Goal: Register for event/course

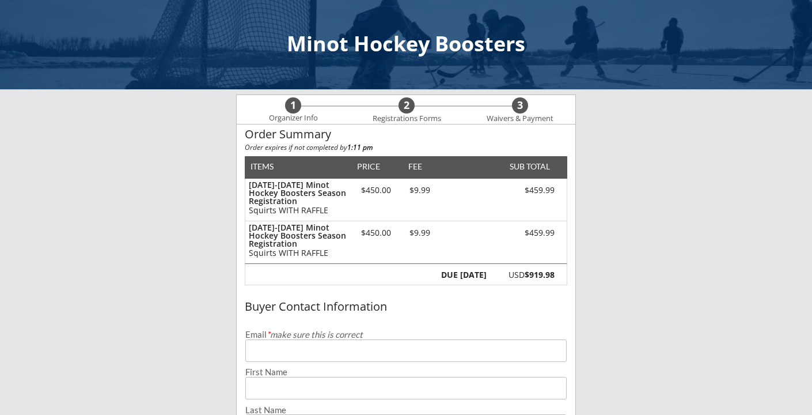
click at [366, 354] on input "email" at bounding box center [405, 350] width 321 height 22
type input "[PERSON_NAME][EMAIL_ADDRESS][PERSON_NAME][DOMAIN_NAME]"
type input "[PERSON_NAME]"
type input "[PHONE_NUMBER]"
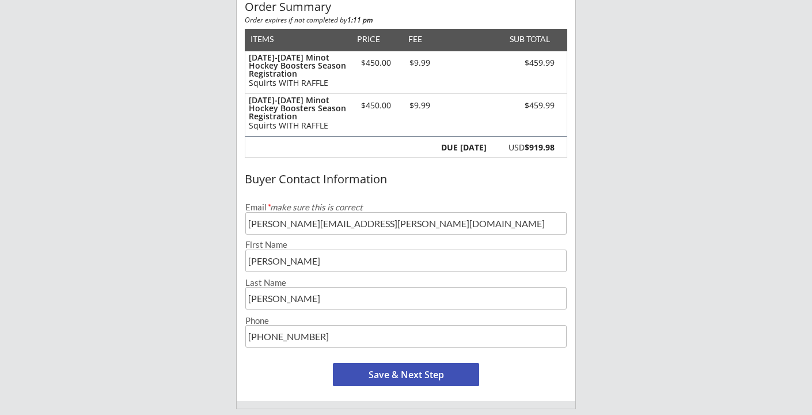
scroll to position [128, 0]
click at [381, 373] on button "Save & Next Step" at bounding box center [406, 373] width 146 height 23
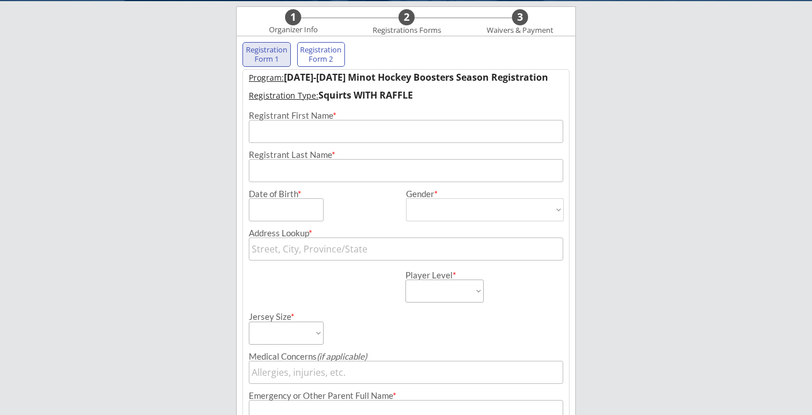
scroll to position [83, 0]
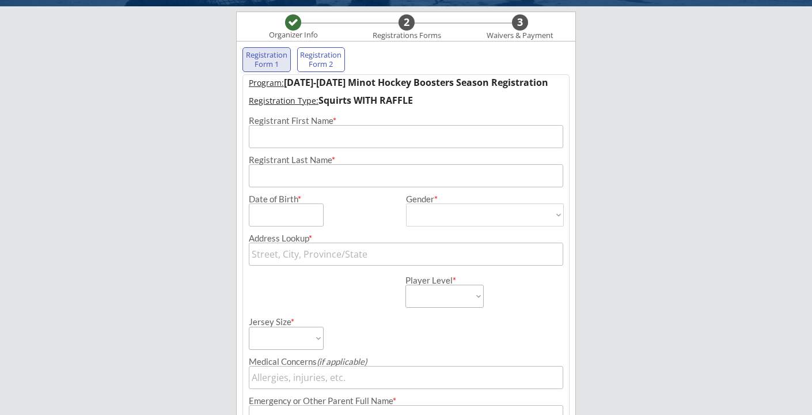
click at [310, 140] on input "input" at bounding box center [406, 136] width 314 height 23
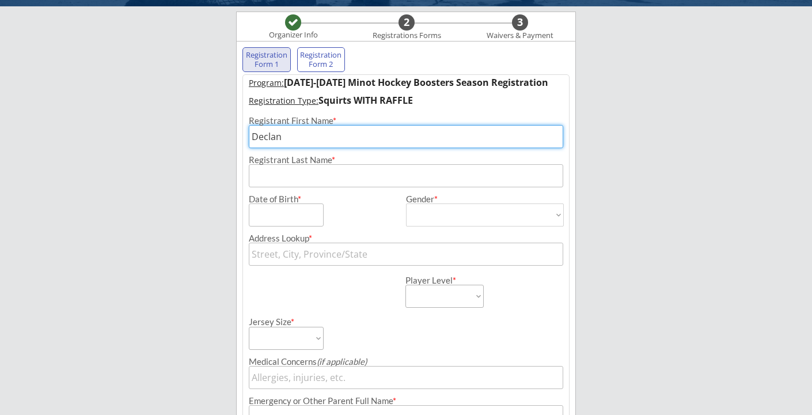
type input "Declan"
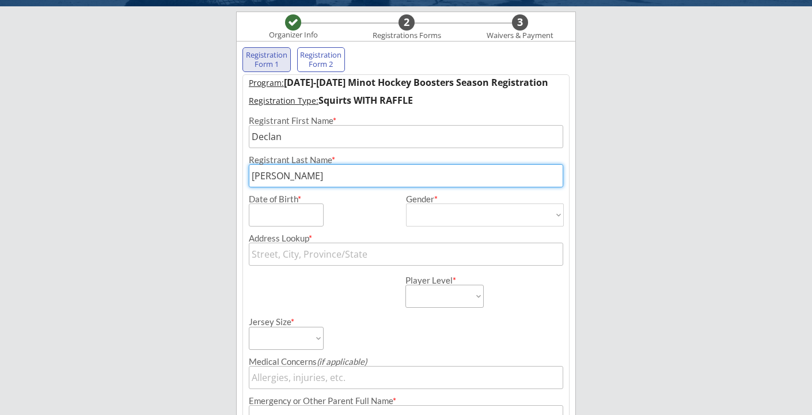
type input "[PERSON_NAME]"
click at [274, 214] on input "input" at bounding box center [286, 214] width 75 height 23
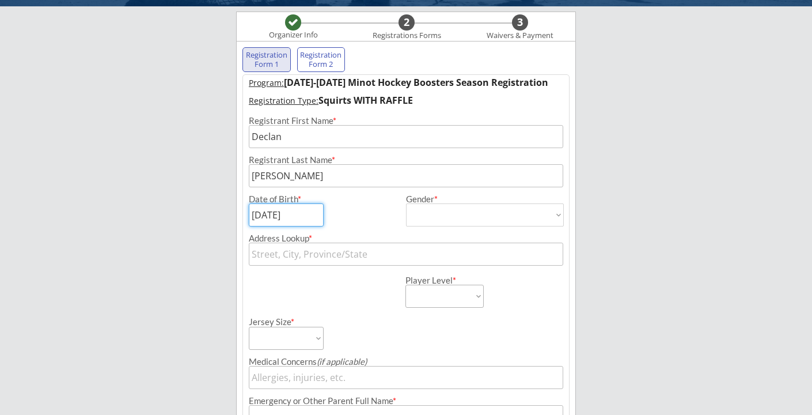
type input "[DATE]"
click at [421, 216] on select "[DEMOGRAPHIC_DATA] [DEMOGRAPHIC_DATA]" at bounding box center [485, 214] width 158 height 23
select select ""[DEMOGRAPHIC_DATA]""
click at [406, 203] on select "[DEMOGRAPHIC_DATA] [DEMOGRAPHIC_DATA]" at bounding box center [485, 214] width 158 height 23
type input "[DEMOGRAPHIC_DATA]"
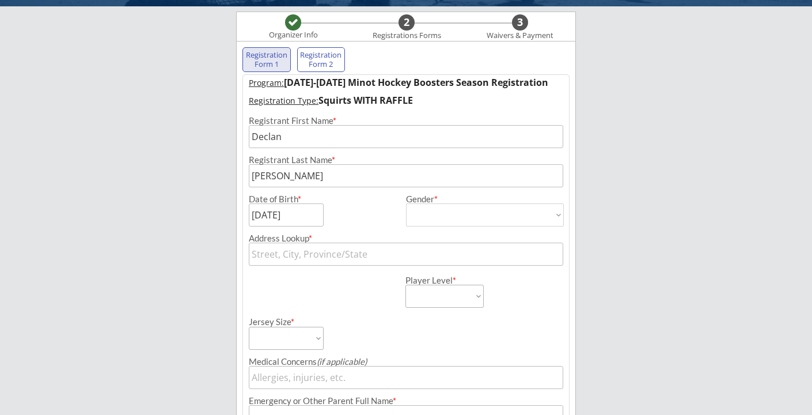
click at [335, 255] on input "text" at bounding box center [406, 253] width 314 height 23
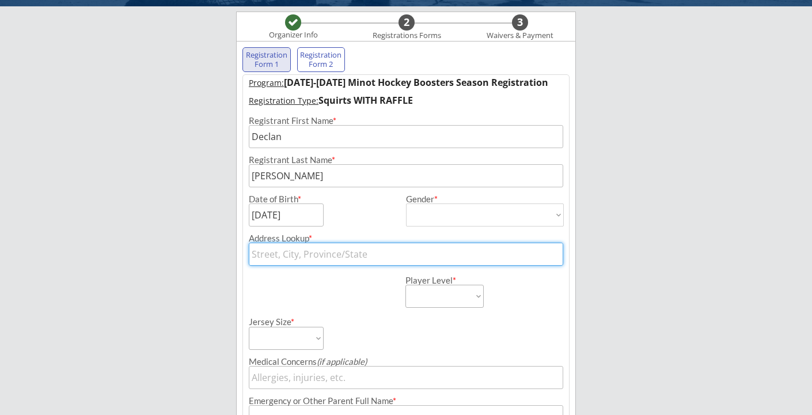
type input "[STREET_ADDRESS]"
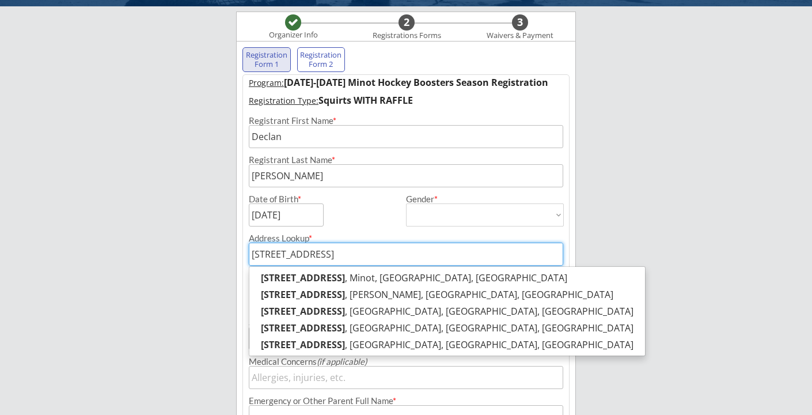
click at [629, 276] on div "Minot Hockey Boosters Organizer Info 2 Registrations Forms 3 Waivers & Payment …" at bounding box center [406, 341] width 812 height 848
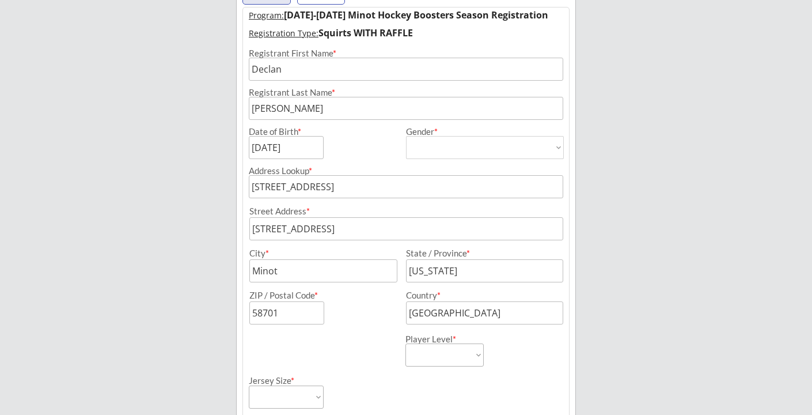
scroll to position [152, 0]
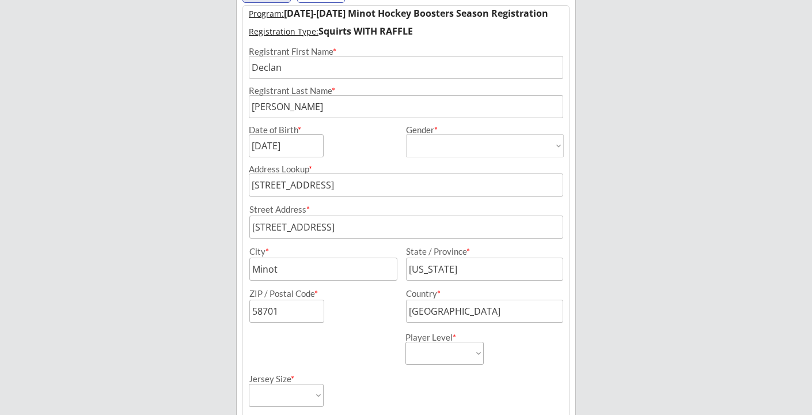
click at [442, 353] on select "Learn to Play Boys Learn to Play Girls Maroon Mites Gold/White Mites Squirts Pe…" at bounding box center [444, 353] width 78 height 23
select select ""Squirts""
click at [405, 342] on select "Learn to Play Boys Learn to Play Girls Maroon Mites Gold/White Mites Squirts Pe…" at bounding box center [444, 353] width 78 height 23
click at [351, 346] on div "Player Level * Learn to Play Boys Learn to Play Girls Maroon Mites Gold/White M…" at bounding box center [406, 344] width 326 height 42
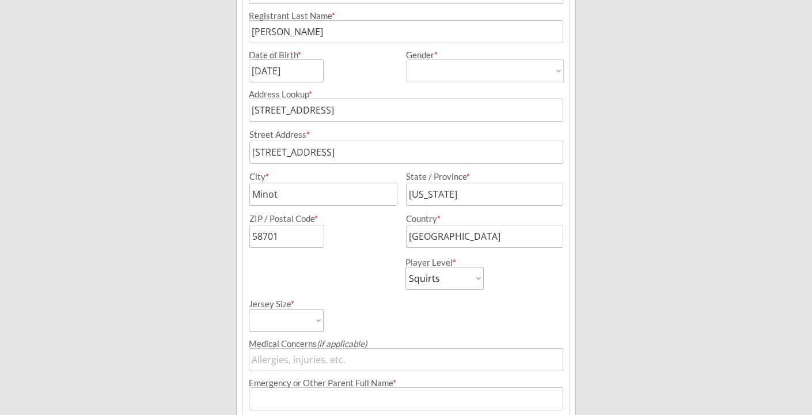
scroll to position [233, 0]
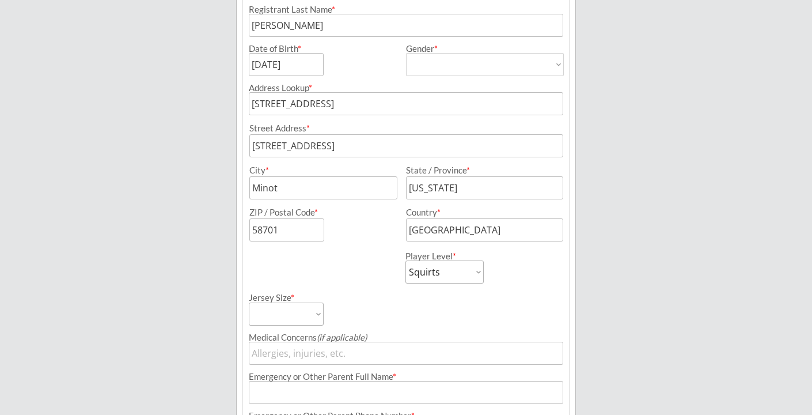
click at [311, 314] on select "Adult Small Adult Medium Adult Large Adult XL Goalie Cut" at bounding box center [286, 313] width 75 height 23
select select ""Adult Small""
click at [249, 302] on select "Adult Small Adult Medium Adult Large Adult XL Goalie Cut" at bounding box center [286, 313] width 75 height 23
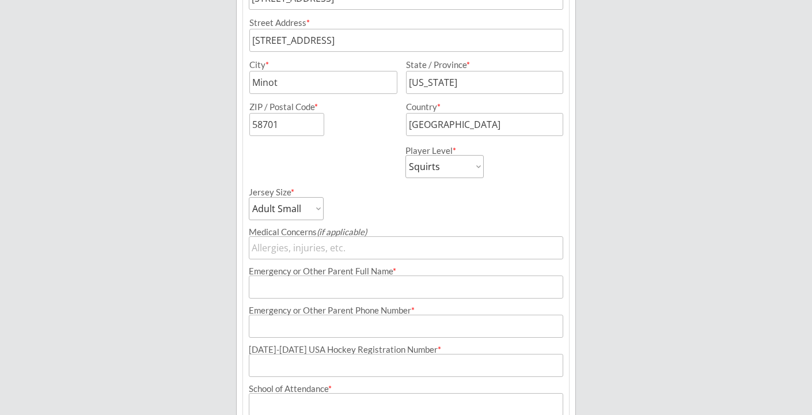
click at [297, 252] on input "input" at bounding box center [406, 247] width 314 height 23
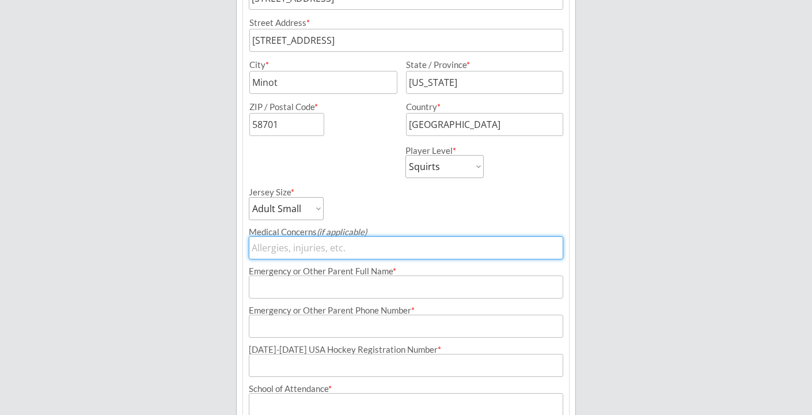
click at [293, 288] on input "input" at bounding box center [406, 286] width 314 height 23
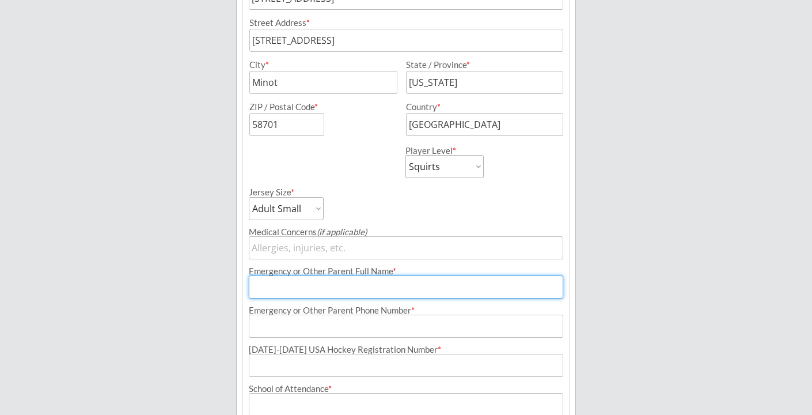
type input "[PERSON_NAME]"
type input "[PHONE_NUMBER]"
type input "[PERSON_NAME][EMAIL_ADDRESS][PERSON_NAME][DOMAIN_NAME]"
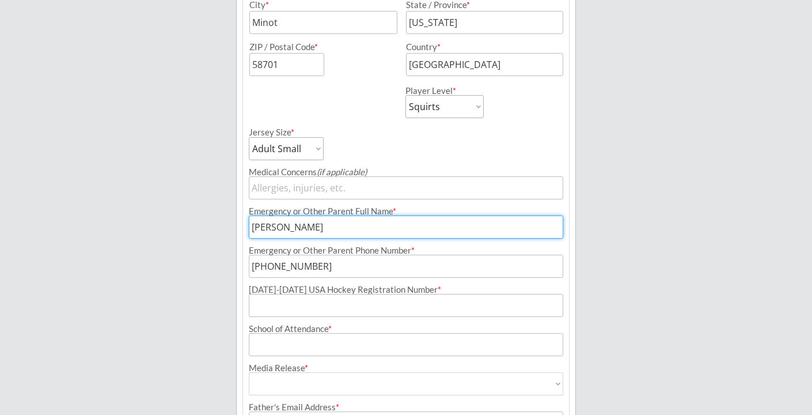
scroll to position [404, 0]
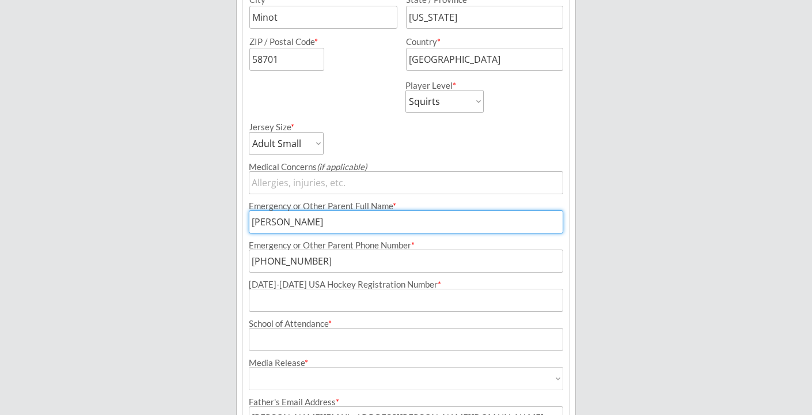
click at [337, 339] on input "input" at bounding box center [406, 339] width 314 height 23
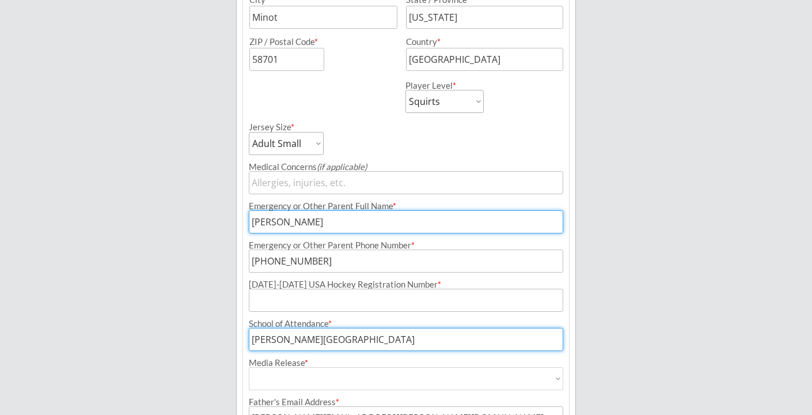
type input "[PERSON_NAME][GEOGRAPHIC_DATA]"
click at [367, 298] on input "input" at bounding box center [406, 300] width 314 height 23
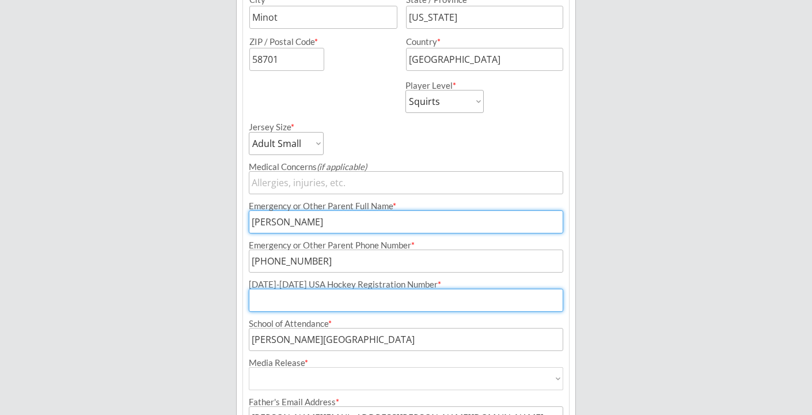
paste input "211601078MEYER"
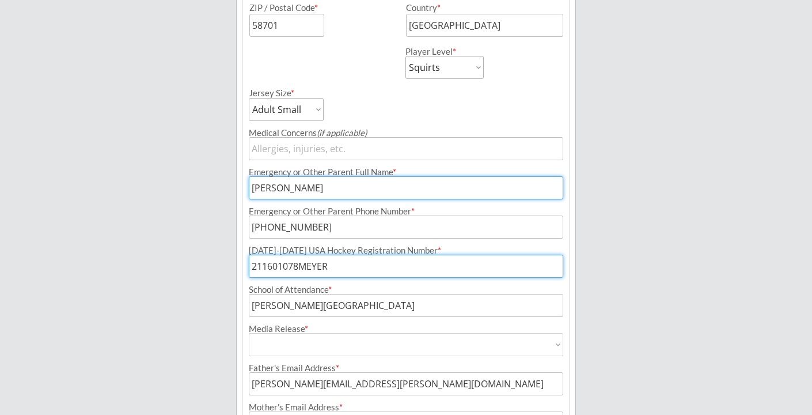
scroll to position [438, 0]
type input "211601078MEYER"
click at [353, 339] on select "Yes No" at bounding box center [406, 343] width 314 height 23
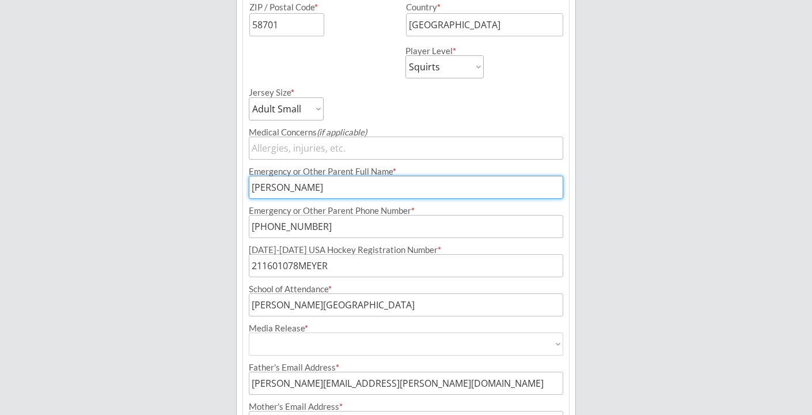
select select ""Yes""
click at [249, 332] on select "Yes No" at bounding box center [406, 343] width 314 height 23
type input "Yes"
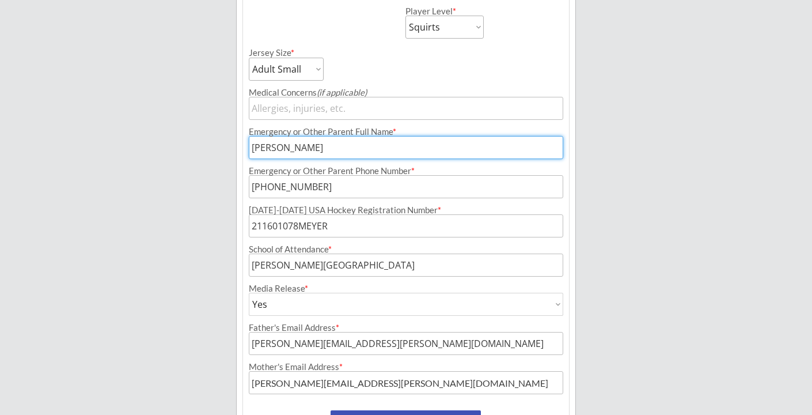
scroll to position [538, 0]
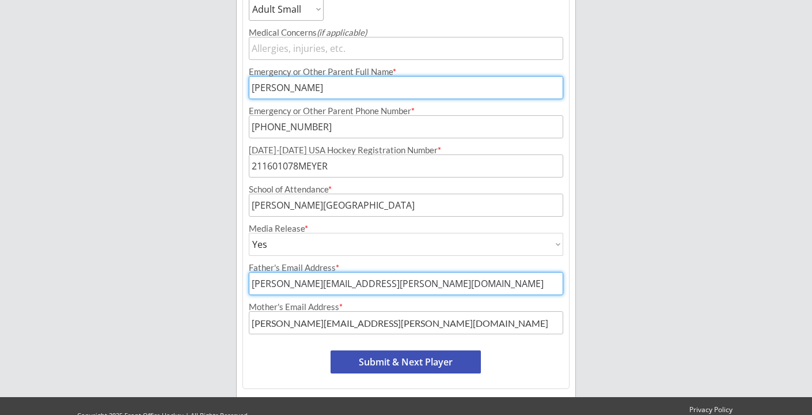
drag, startPoint x: 390, startPoint y: 283, endPoint x: 236, endPoint y: 278, distance: 154.4
type input "[PERSON_NAME][EMAIL_ADDRESS][PERSON_NAME][DOMAIN_NAME]"
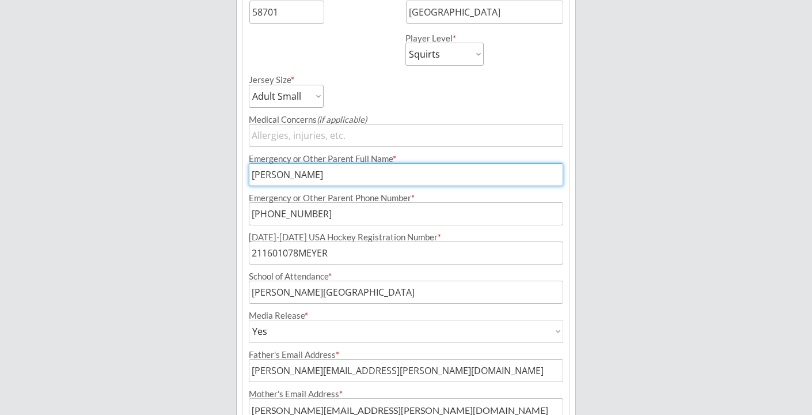
scroll to position [559, 0]
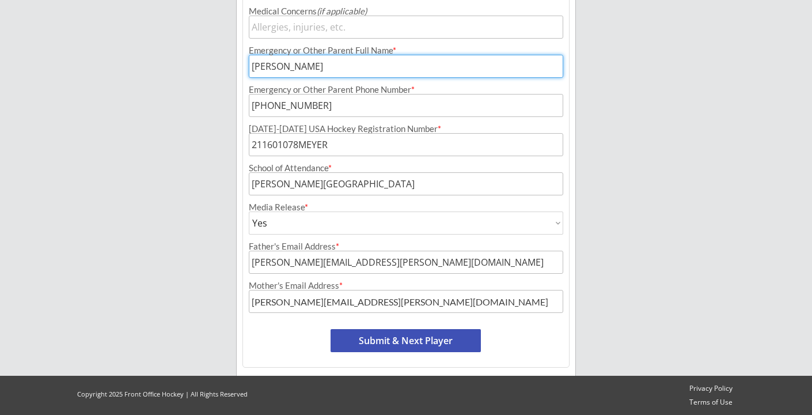
click at [374, 338] on button "Submit & Next Player" at bounding box center [406, 340] width 150 height 23
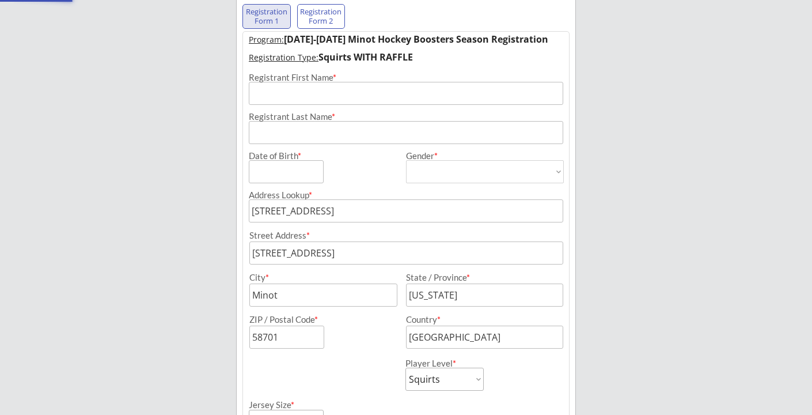
select select ""PLACEHOLDER_1427118222253""
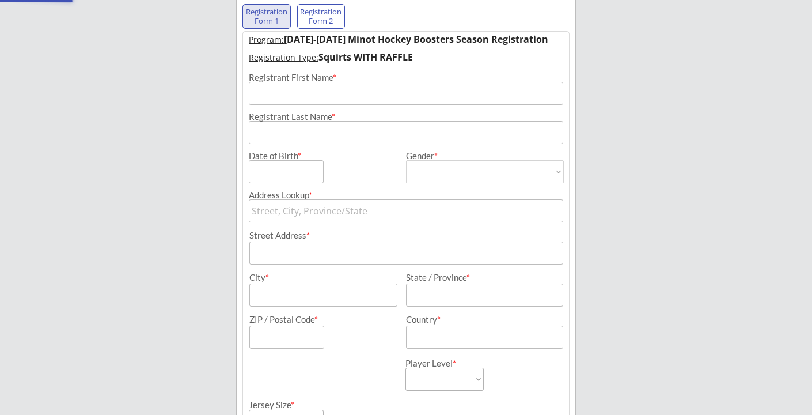
scroll to position [94, 0]
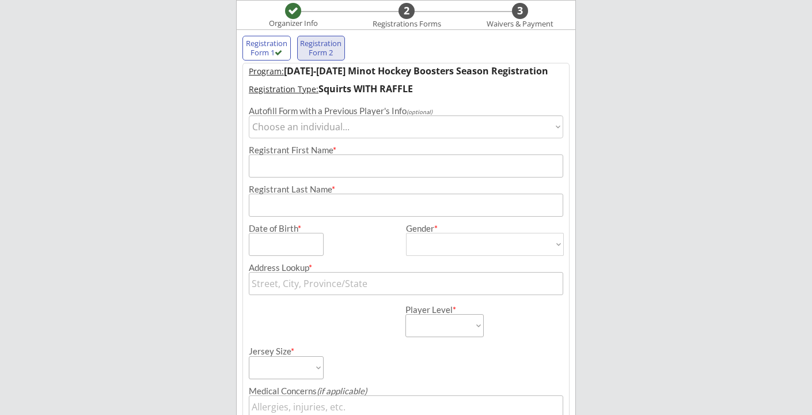
click at [329, 129] on select "Choose an individual... [GEOGRAPHIC_DATA]" at bounding box center [406, 126] width 314 height 23
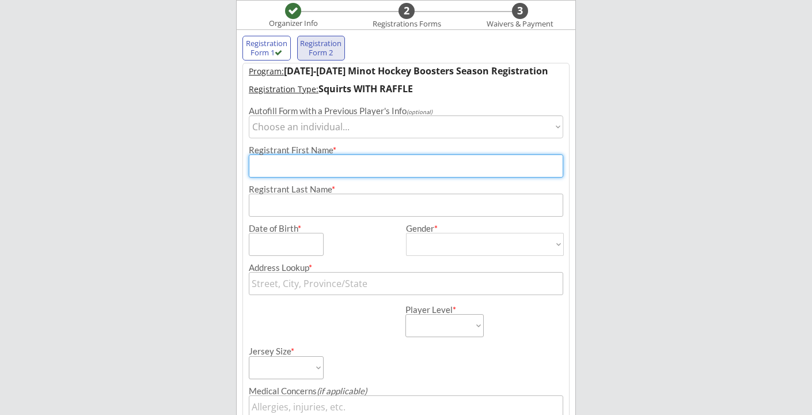
click at [309, 167] on input "input" at bounding box center [406, 165] width 314 height 23
type input "[PERSON_NAME]"
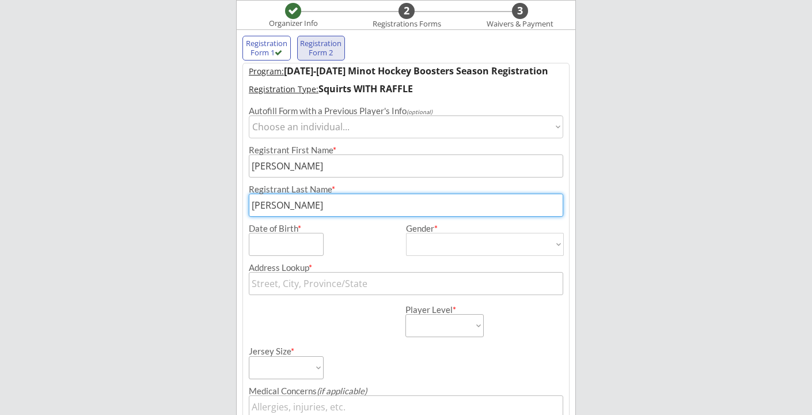
type input "[PERSON_NAME]"
click at [272, 249] on input "input" at bounding box center [286, 244] width 75 height 23
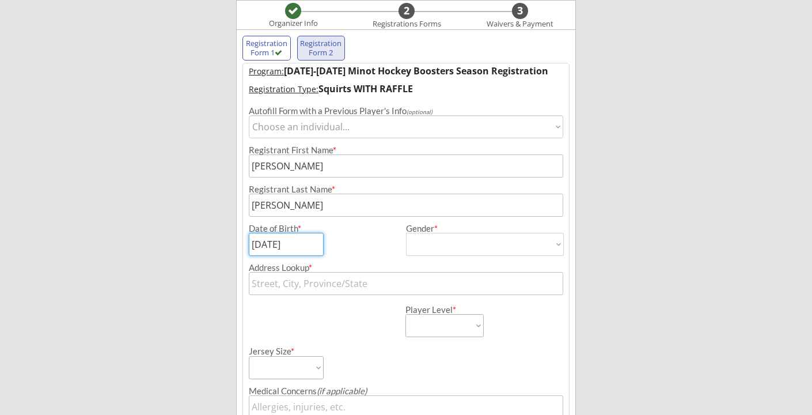
type input "[DATE]"
click at [360, 253] on div "Date of Birth *" at bounding box center [324, 240] width 150 height 32
click at [416, 245] on select "[DEMOGRAPHIC_DATA] [DEMOGRAPHIC_DATA]" at bounding box center [485, 244] width 158 height 23
select select ""[DEMOGRAPHIC_DATA]""
click at [406, 233] on select "[DEMOGRAPHIC_DATA] [DEMOGRAPHIC_DATA]" at bounding box center [485, 244] width 158 height 23
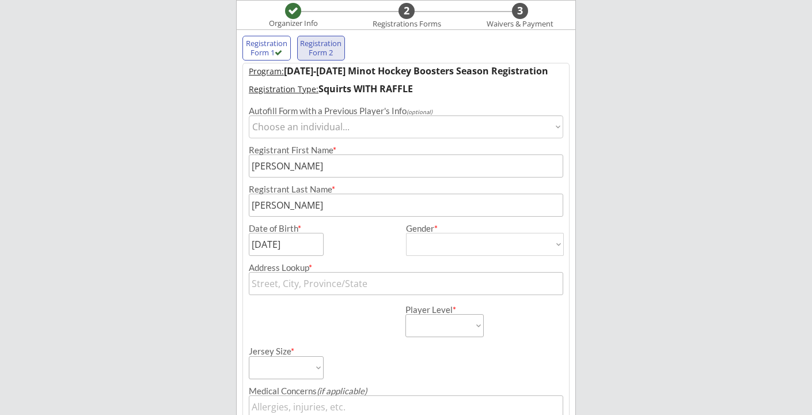
type input "[DEMOGRAPHIC_DATA]"
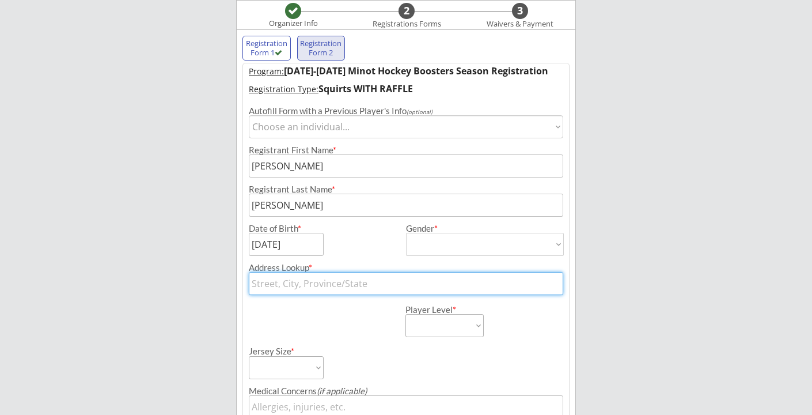
click at [344, 278] on input "text" at bounding box center [406, 283] width 314 height 23
type input "[STREET_ADDRESS]"
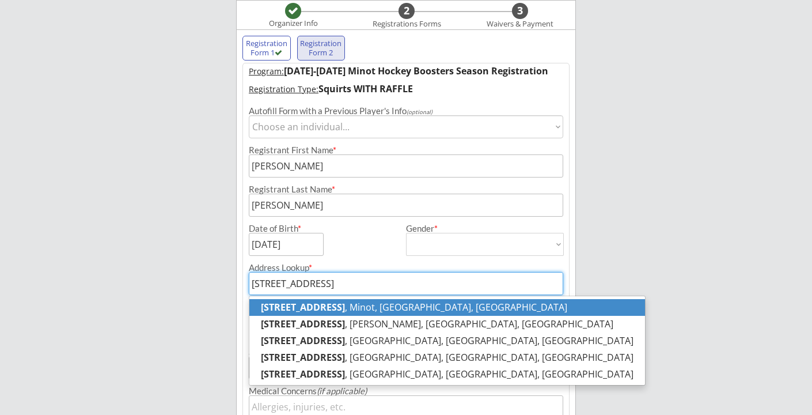
click at [372, 311] on p "[STREET_ADDRESS]" at bounding box center [447, 307] width 396 height 17
type input "[STREET_ADDRESS]"
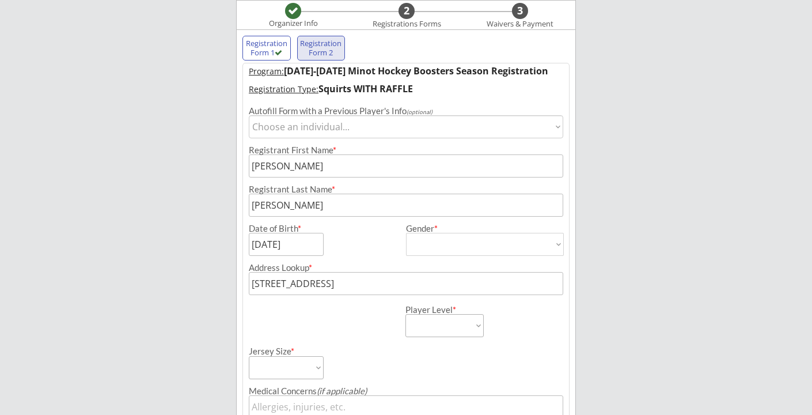
type input "[STREET_ADDRESS]"
type input "Minot"
type input "[US_STATE]"
type input "58701"
type input "[GEOGRAPHIC_DATA]"
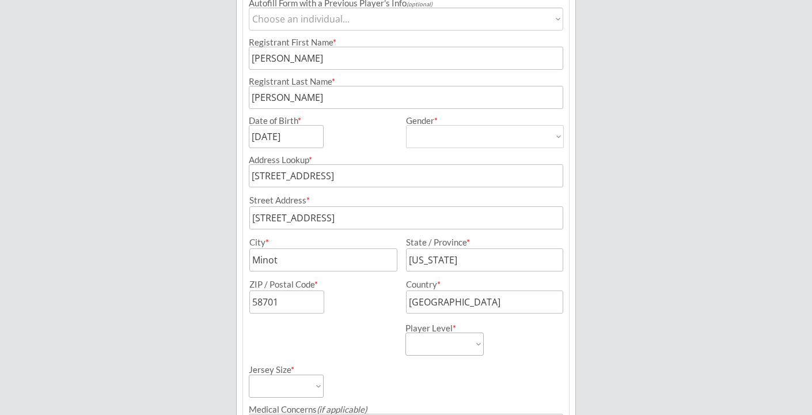
scroll to position [205, 0]
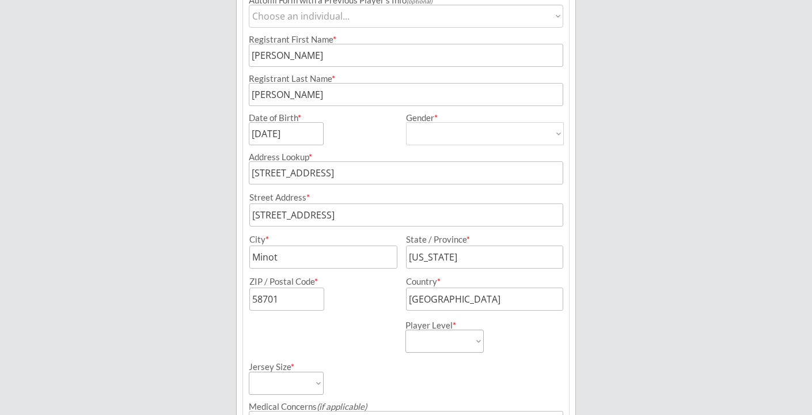
click at [429, 343] on select "Learn to Play Boys Learn to Play Girls Maroon Mites Gold/White Mites Squirts Pe…" at bounding box center [444, 340] width 78 height 23
select select ""Squirts""
click at [405, 329] on select "Learn to Play Boys Learn to Play Girls Maroon Mites Gold/White Mites Squirts Pe…" at bounding box center [444, 340] width 78 height 23
click at [305, 381] on select "Adult Small Adult Medium Adult Large Adult XL Goalie Cut" at bounding box center [286, 382] width 75 height 23
select select ""Goalie Cut""
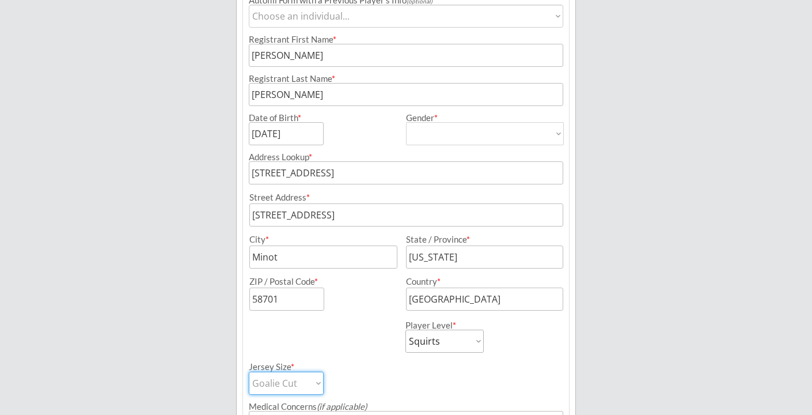
click at [249, 371] on select "Adult Small Adult Medium Adult Large Adult XL Goalie Cut" at bounding box center [286, 382] width 75 height 23
click at [372, 370] on div "Jersey Size * Adult Small Adult Medium Adult Large Adult XL Goalie Cut" at bounding box center [327, 373] width 156 height 42
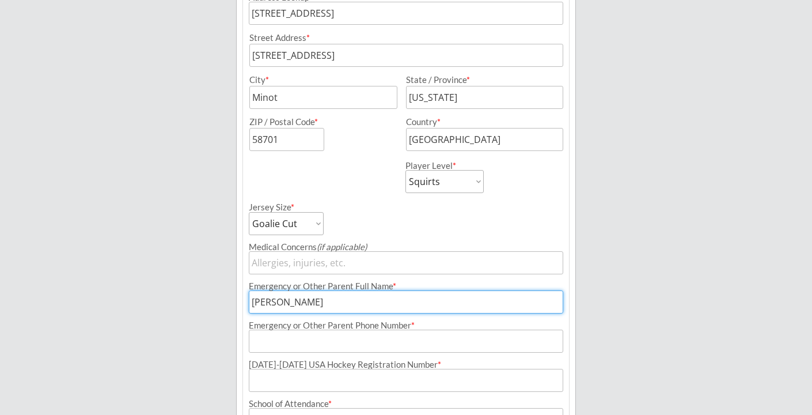
scroll to position [456, 0]
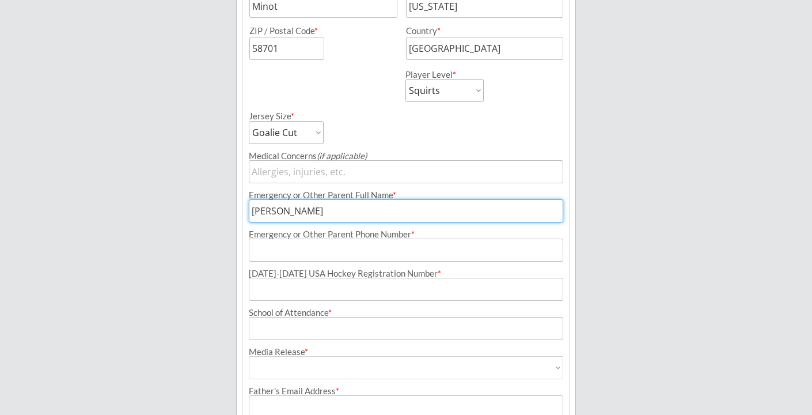
click at [350, 255] on input "input" at bounding box center [406, 249] width 314 height 23
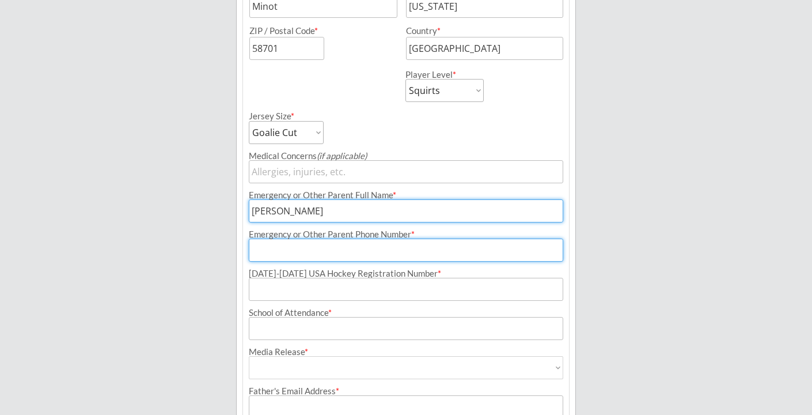
type input "[PHONE_NUMBER]"
type input "[PERSON_NAME][EMAIL_ADDRESS][PERSON_NAME][DOMAIN_NAME]"
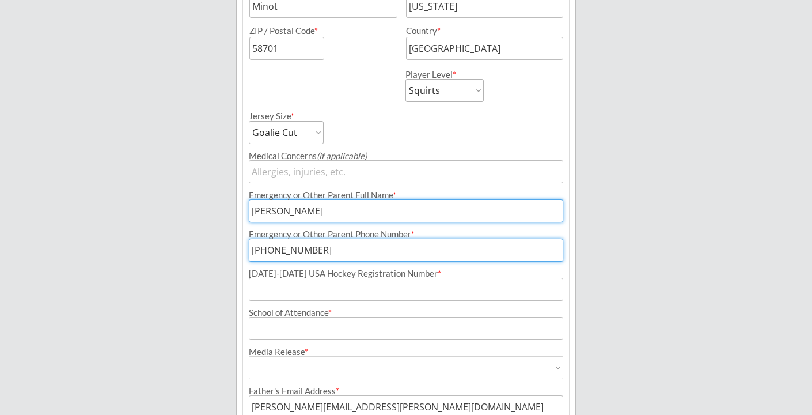
type input "[PERSON_NAME][EMAIL_ADDRESS][PERSON_NAME][DOMAIN_NAME]"
click at [331, 327] on input "input" at bounding box center [406, 328] width 314 height 23
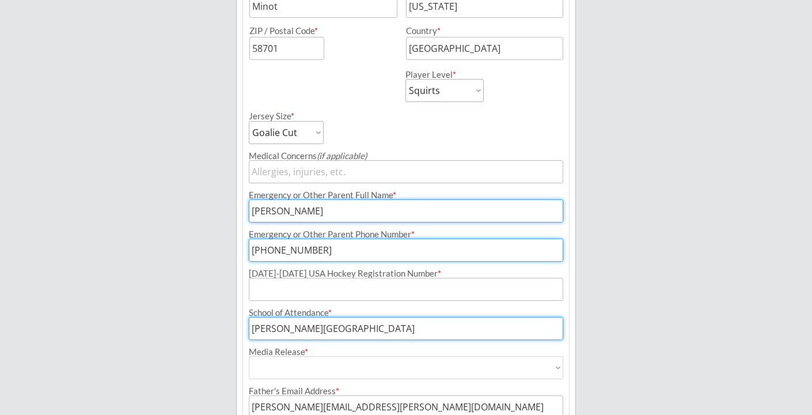
type input "[PERSON_NAME][GEOGRAPHIC_DATA]"
click at [332, 375] on select "Yes No" at bounding box center [406, 367] width 314 height 23
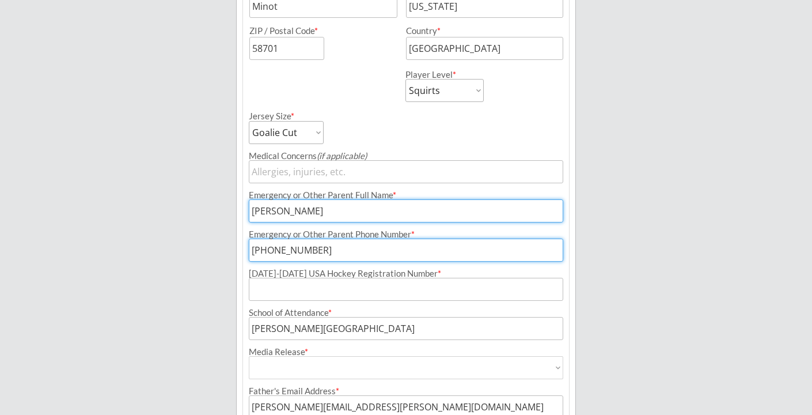
select select ""Yes""
click at [249, 356] on select "Yes No" at bounding box center [406, 367] width 314 height 23
type input "Yes"
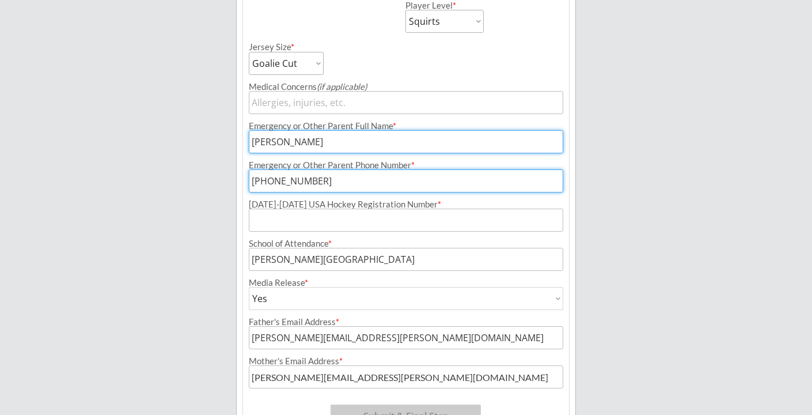
scroll to position [518, 0]
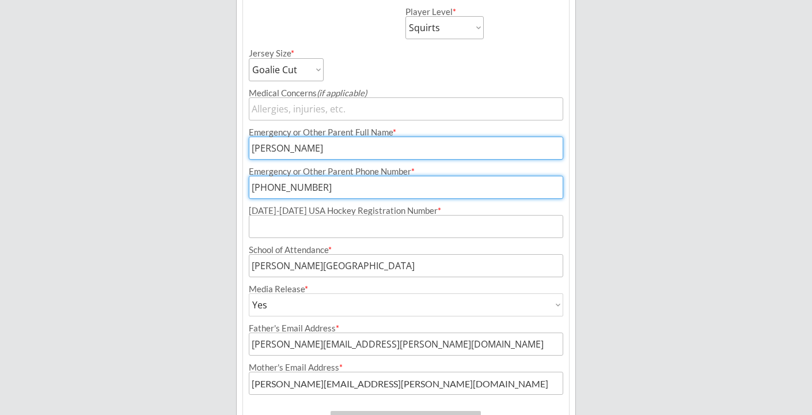
click at [328, 229] on input "input" at bounding box center [406, 226] width 314 height 23
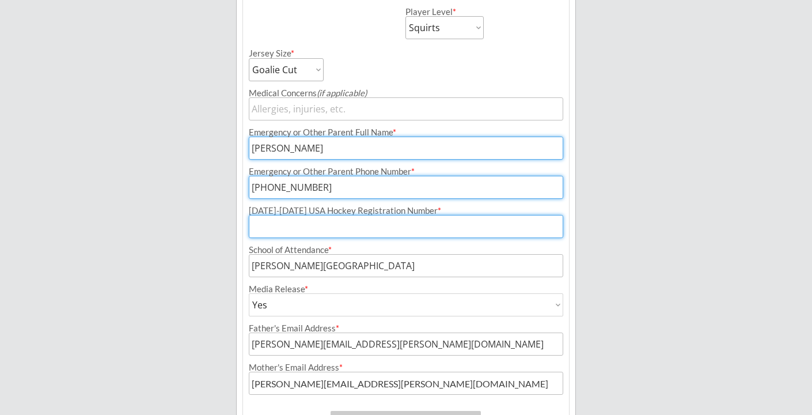
paste input "211601079MEYER"
type input "211601079MEYER"
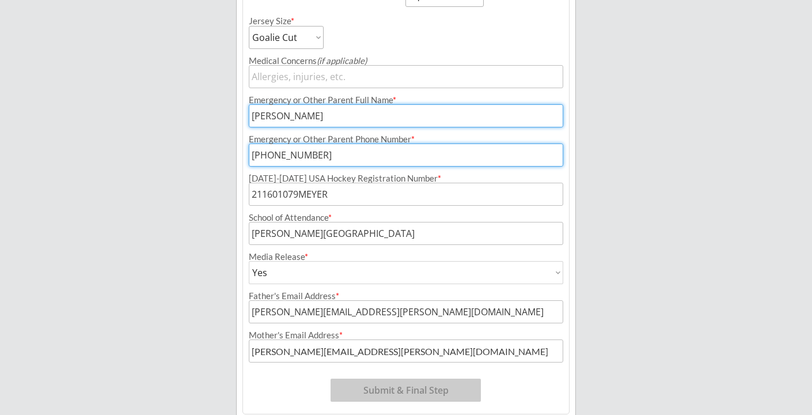
scroll to position [597, 0]
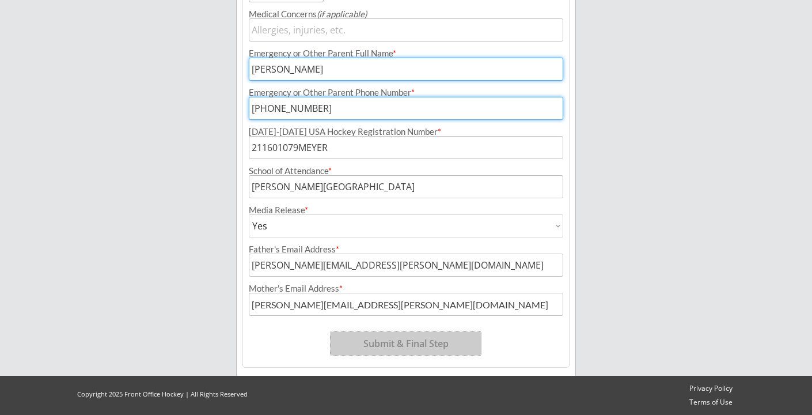
click at [401, 346] on button "Submit & Final Step" at bounding box center [406, 343] width 150 height 23
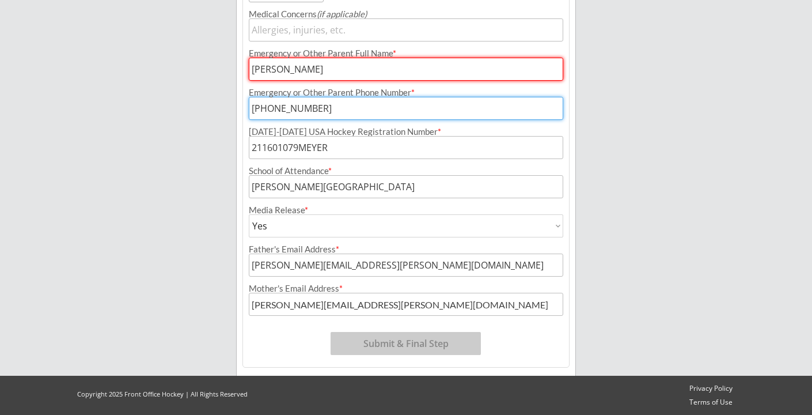
drag, startPoint x: 325, startPoint y: 68, endPoint x: 245, endPoint y: 60, distance: 80.4
click at [245, 60] on div "Emergency or Other Parent Full Name *" at bounding box center [406, 60] width 326 height 39
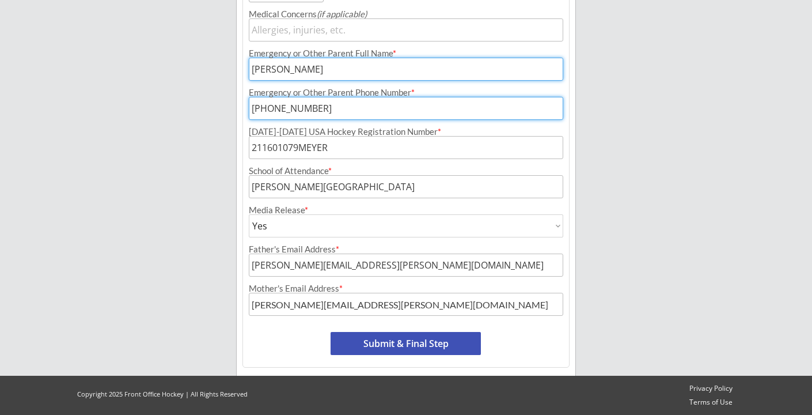
type input "[PERSON_NAME]"
click at [281, 101] on input "input" at bounding box center [406, 108] width 314 height 23
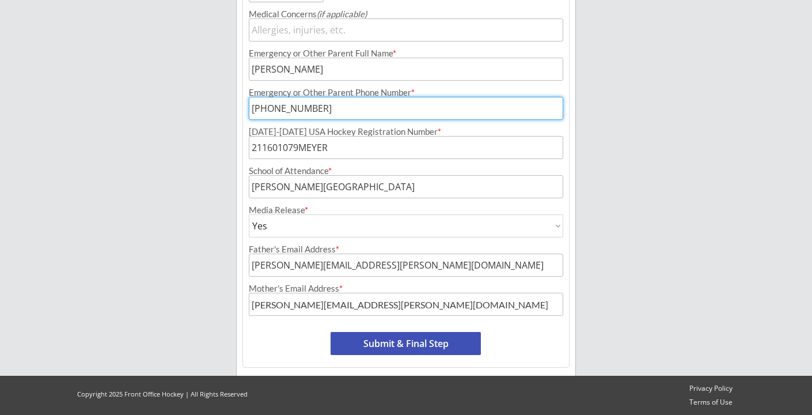
type input "[PHONE_NUMBER]"
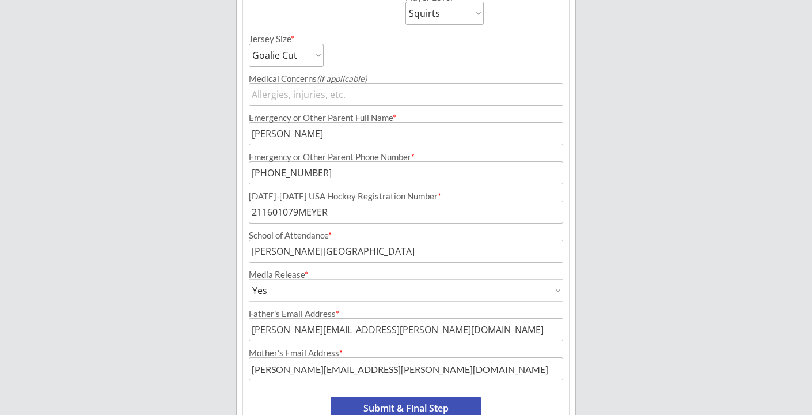
scroll to position [441, 0]
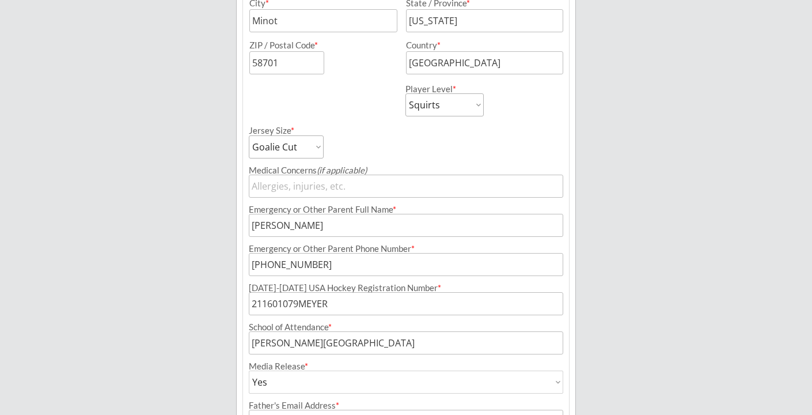
click at [295, 188] on input "input" at bounding box center [406, 186] width 314 height 23
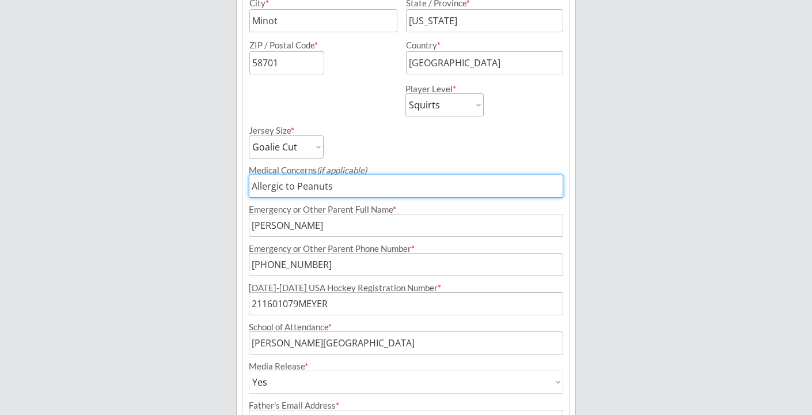
type input "Allergic to Peanuts"
click at [619, 170] on div "Minot Hockey Boosters Organizer Info 2 Registrations Forms 3 Waivers & Payment …" at bounding box center [406, 65] width 812 height 1012
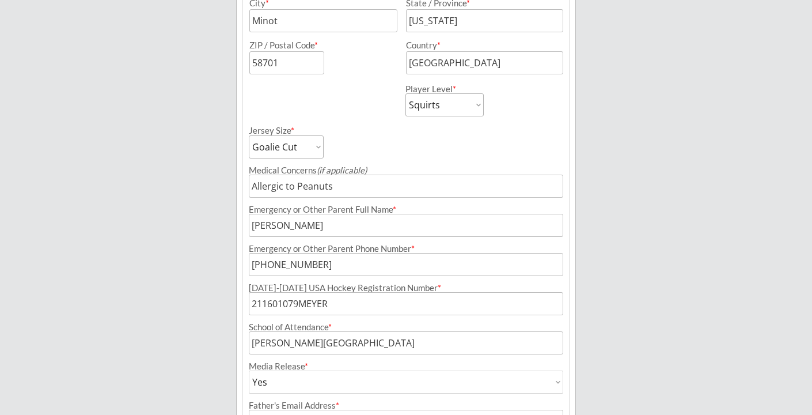
scroll to position [597, 0]
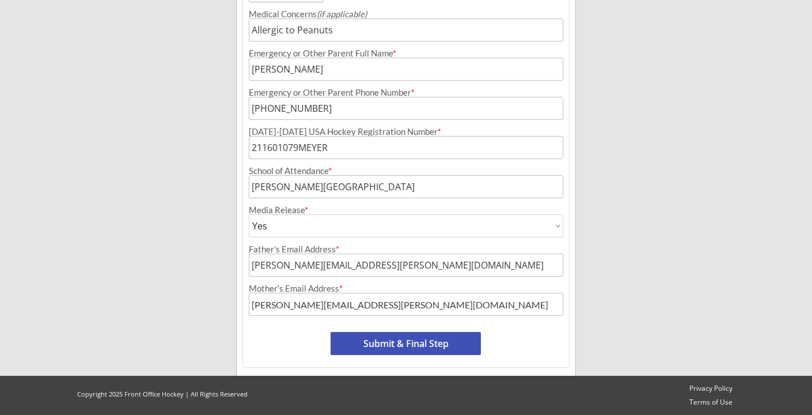
click at [416, 347] on button "Submit & Final Step" at bounding box center [406, 343] width 150 height 23
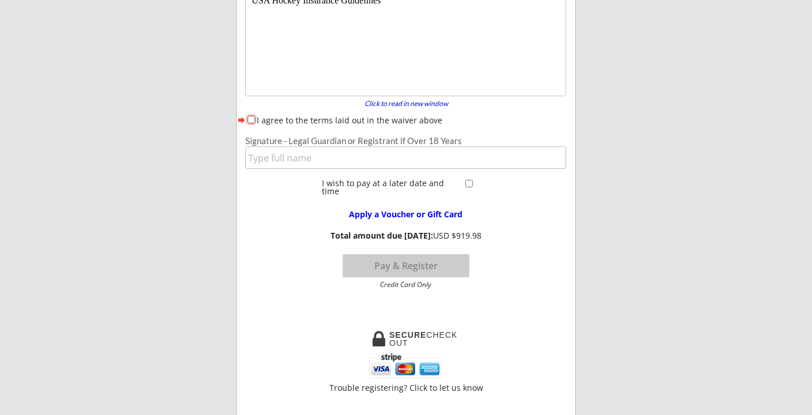
scroll to position [94, 0]
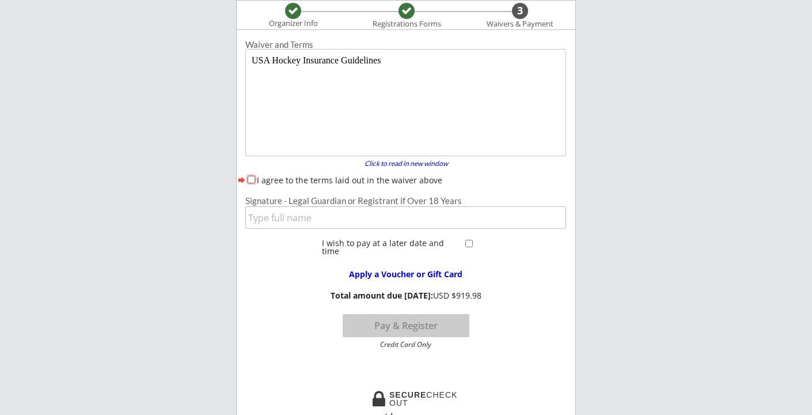
click at [250, 180] on input "I agree to the terms laid out in the waiver above" at bounding box center [251, 179] width 7 height 7
checkbox input "true"
click at [278, 213] on input "input" at bounding box center [405, 217] width 321 height 22
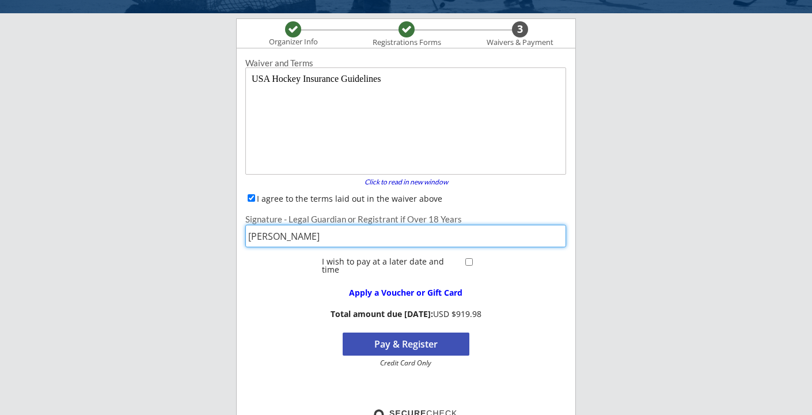
scroll to position [142, 0]
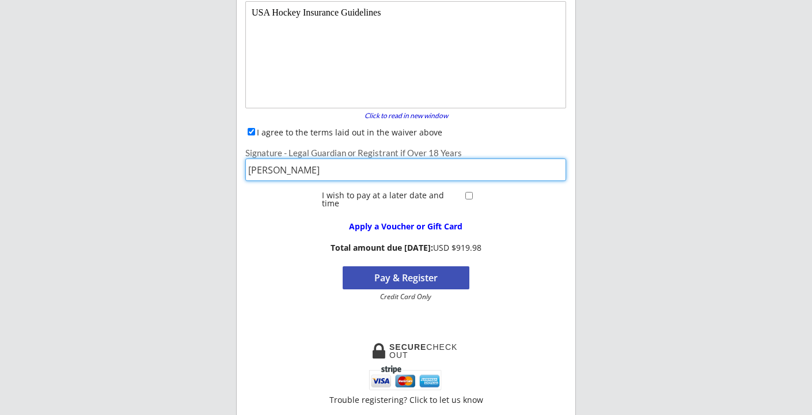
type input "[PERSON_NAME]"
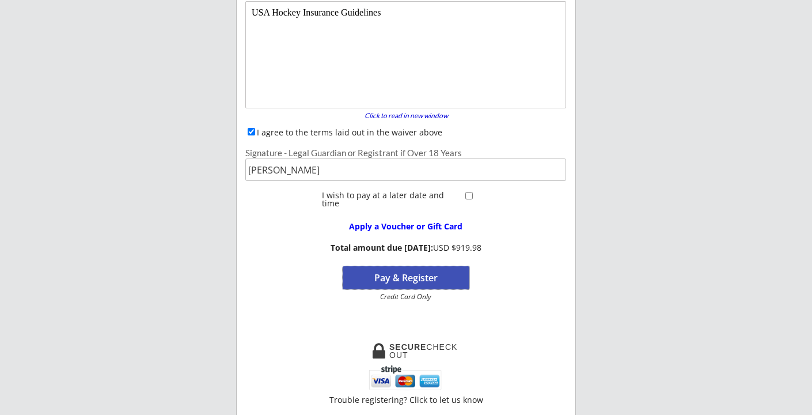
click at [400, 280] on button "Pay & Register" at bounding box center [406, 277] width 127 height 23
